Goal: Information Seeking & Learning: Learn about a topic

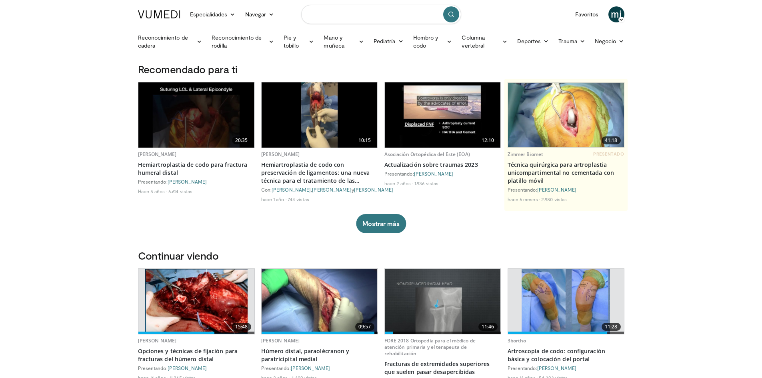
click at [419, 15] on input "Buscar temas, intervenciones" at bounding box center [381, 14] width 160 height 19
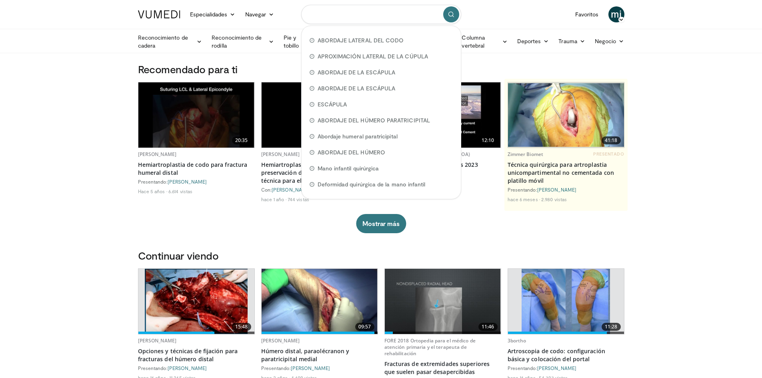
paste input "**********"
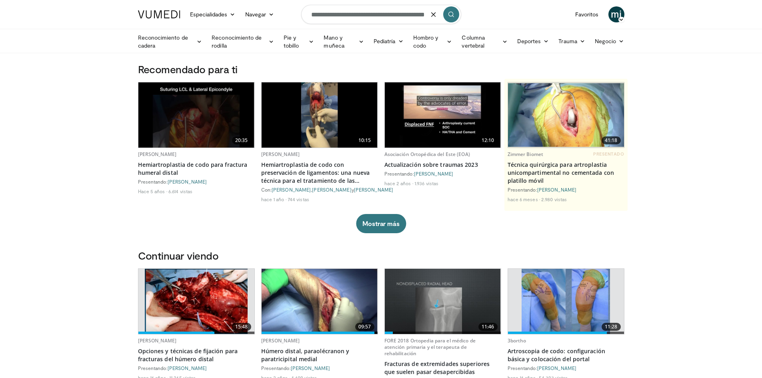
type input "**********"
click at [455, 17] on button "submit" at bounding box center [451, 14] width 16 height 16
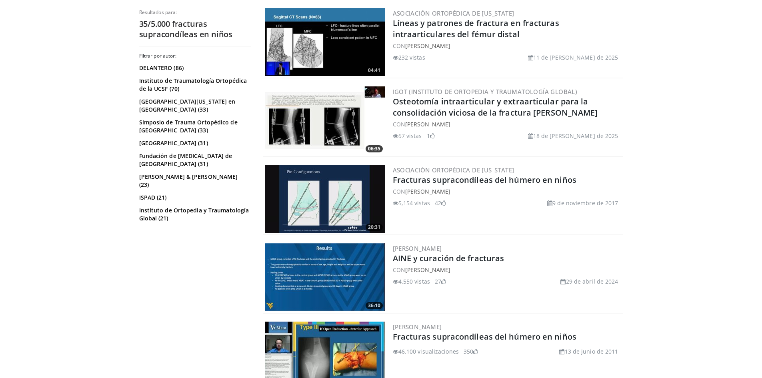
scroll to position [320, 0]
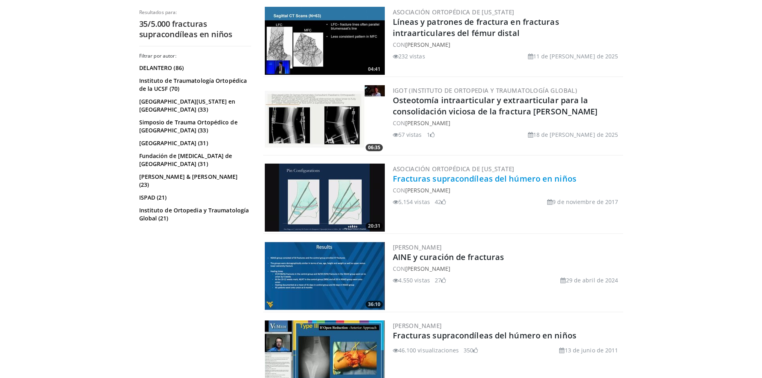
click at [449, 175] on font "Fracturas supracondíleas del húmero en niños" at bounding box center [485, 178] width 184 height 11
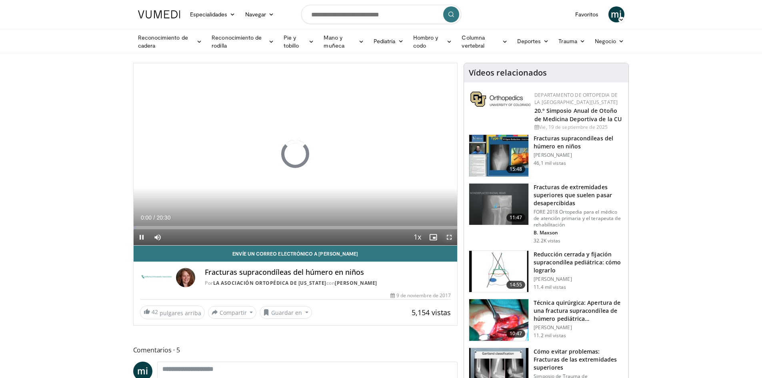
click at [449, 236] on span "Video Player" at bounding box center [449, 237] width 16 height 16
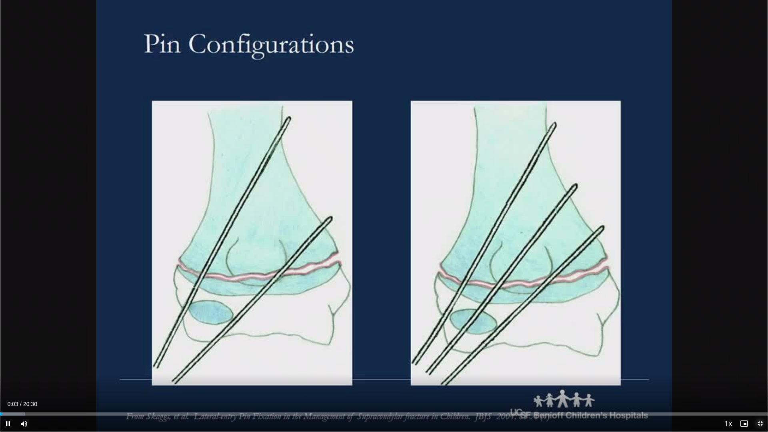
click at [762, 377] on span "Video Player" at bounding box center [760, 423] width 16 height 16
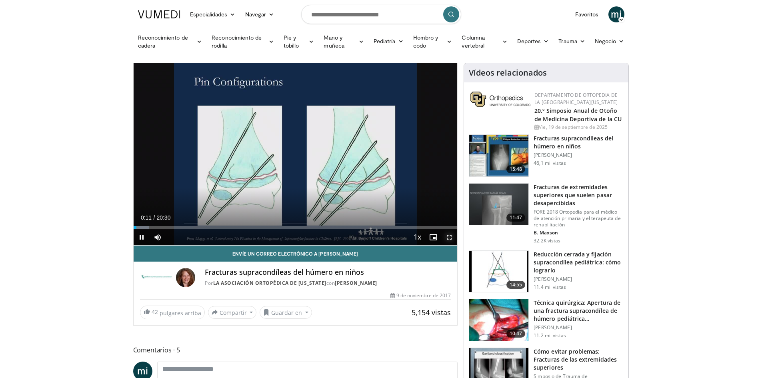
click at [450, 238] on span "Video Player" at bounding box center [449, 237] width 16 height 16
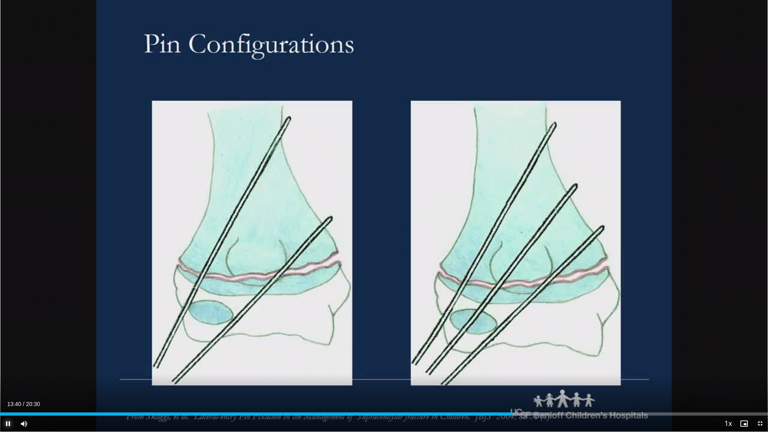
click at [11, 377] on span "Video Player" at bounding box center [8, 423] width 16 height 16
click at [7, 377] on span "Video Player" at bounding box center [8, 423] width 16 height 16
drag, startPoint x: 8, startPoint y: 425, endPoint x: 142, endPoint y: 429, distance: 134.0
click at [6, 377] on span "Video Player" at bounding box center [8, 423] width 16 height 16
click at [756, 377] on span "Video Player" at bounding box center [760, 423] width 16 height 16
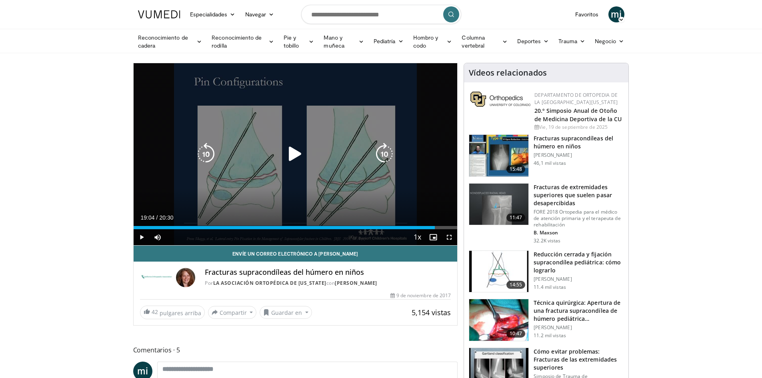
click at [293, 156] on icon "Video Player" at bounding box center [295, 154] width 22 height 22
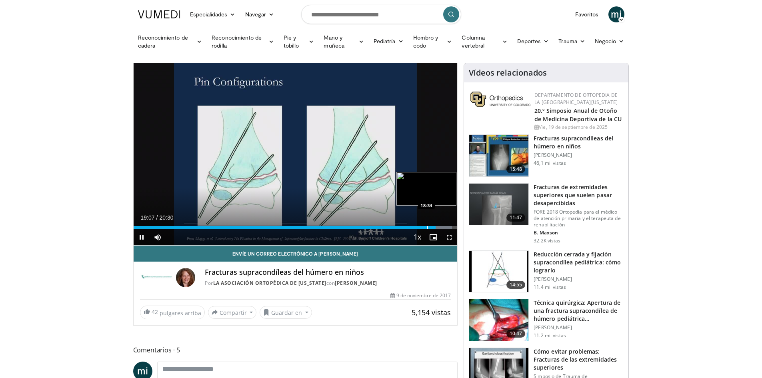
click at [427, 228] on div "Progress Bar" at bounding box center [427, 227] width 1 height 3
click at [142, 236] on span "Video Player" at bounding box center [142, 237] width 16 height 16
